Goal: Navigation & Orientation: Find specific page/section

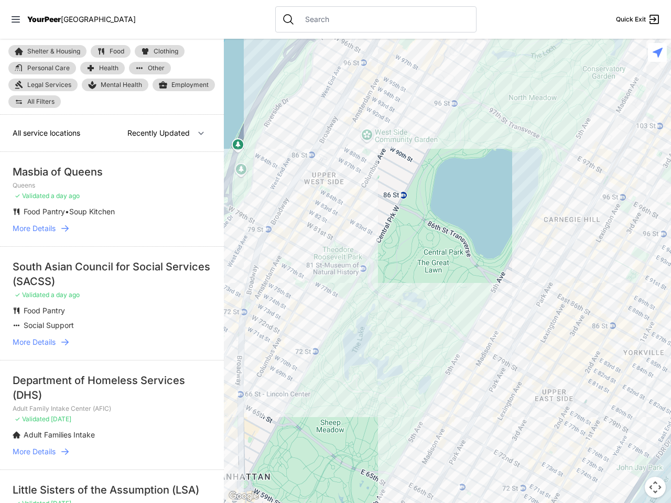
click at [16, 19] on icon at bounding box center [16, 19] width 8 height 6
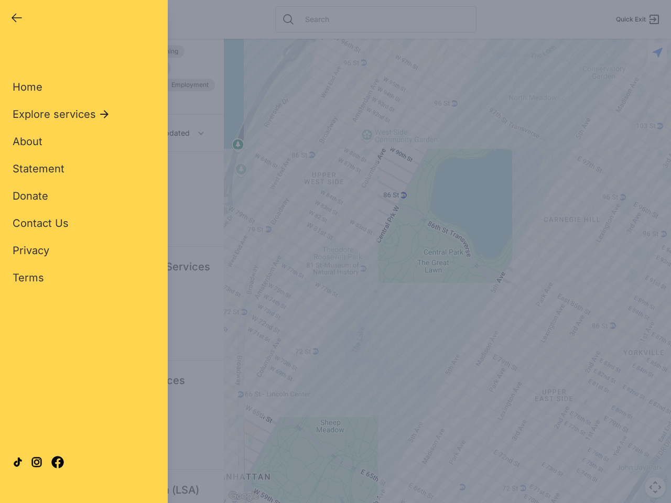
click at [447, 271] on div "Close panel YourPeer [GEOGRAPHIC_DATA] Quick Exit Single Adult Families Soup Ki…" at bounding box center [335, 251] width 671 height 503
click at [655, 487] on div "Close panel YourPeer [GEOGRAPHIC_DATA] Quick Exit Single Adult Families Soup Ki…" at bounding box center [335, 251] width 671 height 503
click at [657, 52] on div "Close panel YourPeer [GEOGRAPHIC_DATA] Quick Exit Single Adult Families Soup Ki…" at bounding box center [335, 251] width 671 height 503
